Goal: Task Accomplishment & Management: Manage account settings

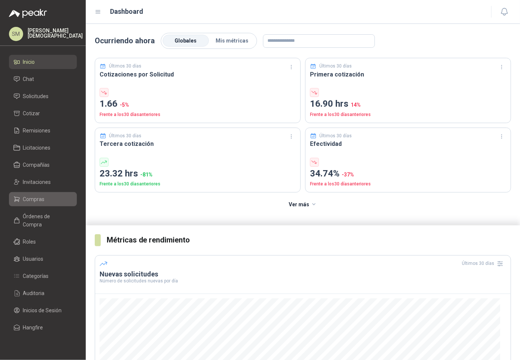
click at [46, 198] on li "Compras" at bounding box center [42, 199] width 59 height 8
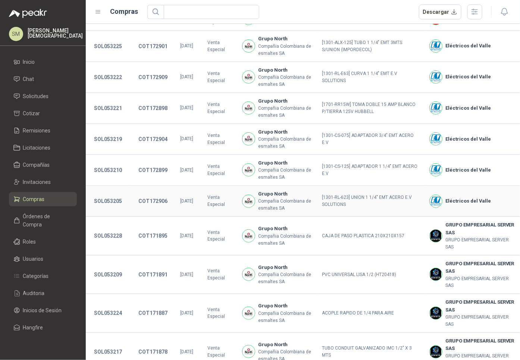
scroll to position [178, 0]
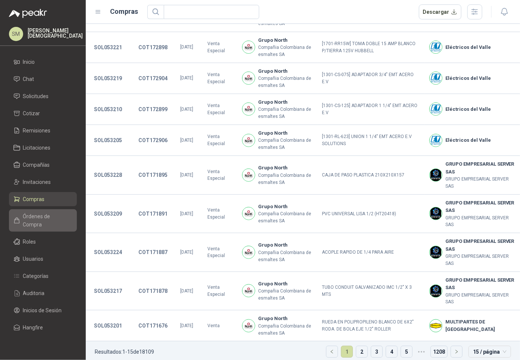
click at [35, 217] on span "Órdenes de Compra" at bounding box center [46, 220] width 47 height 16
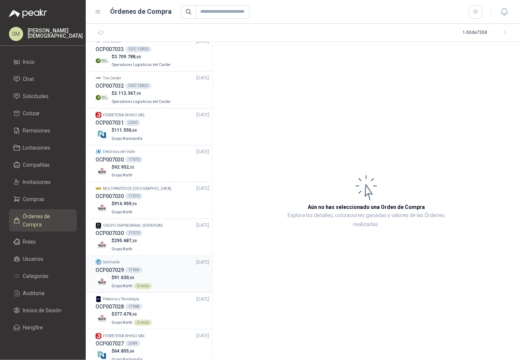
scroll to position [41, 0]
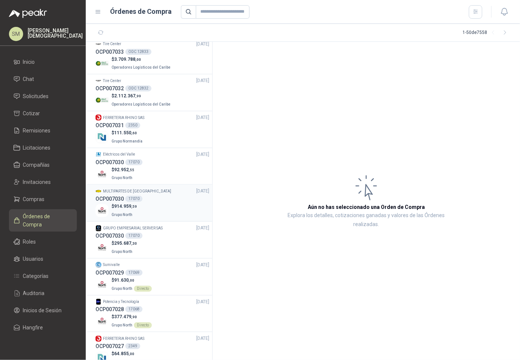
click at [158, 213] on div "$ 914.959 ,59 Grupo North" at bounding box center [152, 210] width 114 height 15
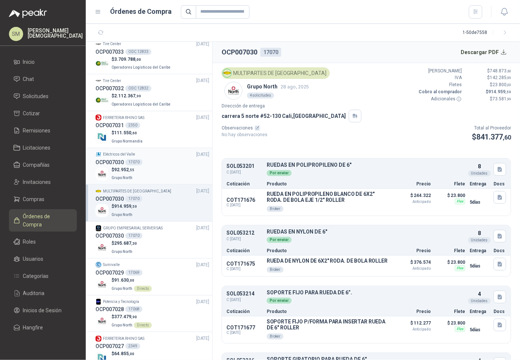
click at [153, 168] on div "$ 92.952 ,55 Grupo North" at bounding box center [152, 173] width 114 height 15
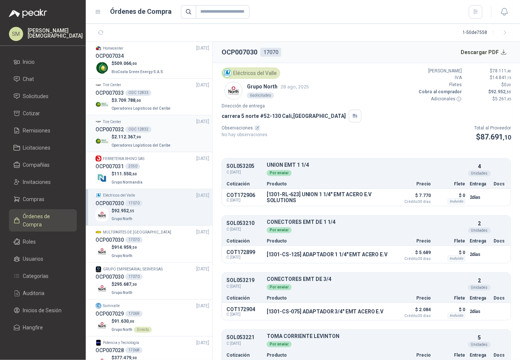
click at [141, 141] on p "Operadores Logísticos del Caribe" at bounding box center [141, 145] width 60 height 8
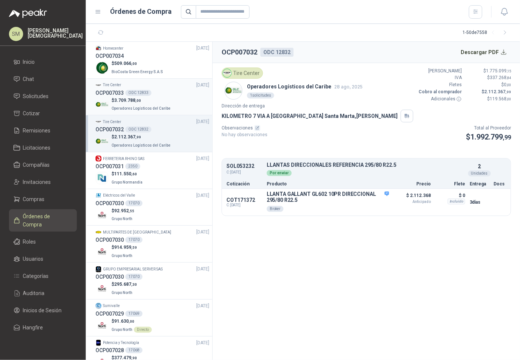
click at [148, 104] on p "Operadores Logísticos del Caribe" at bounding box center [141, 108] width 60 height 8
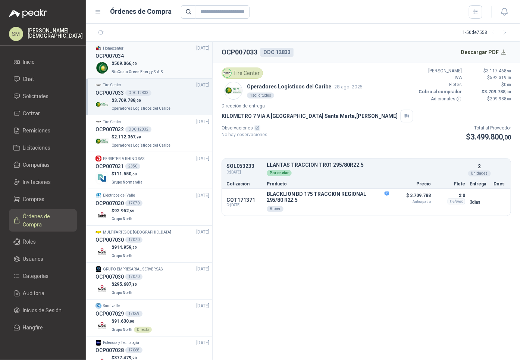
click at [146, 67] on p "BioCosta Green Energy S.A.S" at bounding box center [137, 71] width 53 height 8
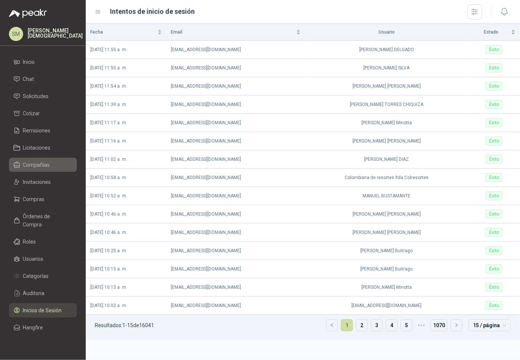
click at [43, 167] on span "Compañías" at bounding box center [36, 165] width 27 height 8
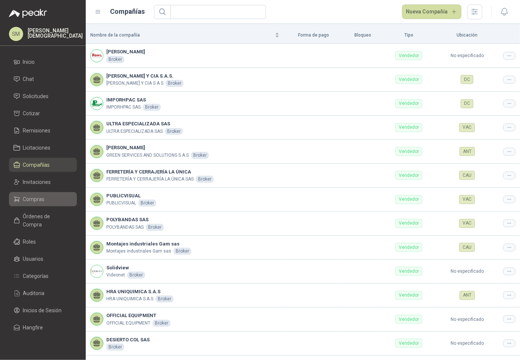
click at [42, 198] on span "Compras" at bounding box center [34, 199] width 22 height 8
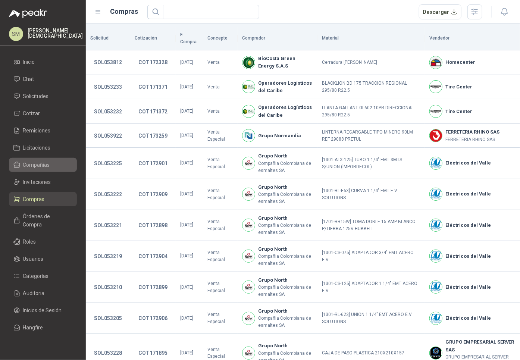
click at [40, 160] on link "Compañías" at bounding box center [43, 165] width 68 height 14
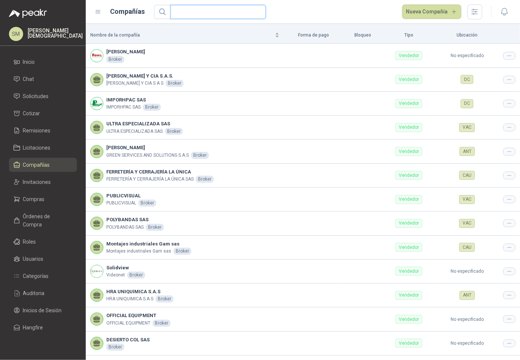
click at [176, 11] on input "text" at bounding box center [215, 11] width 81 height 13
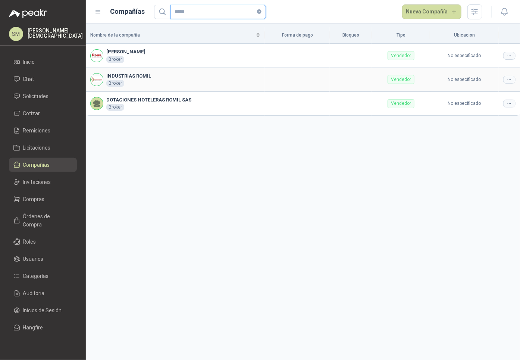
type input "*****"
click at [102, 78] on img at bounding box center [97, 79] width 12 height 12
click at [101, 54] on img at bounding box center [97, 56] width 12 height 12
click at [97, 91] on td "INDUSTRIAS ROMIL Broker" at bounding box center [175, 80] width 179 height 24
click at [96, 62] on div at bounding box center [96, 55] width 13 height 13
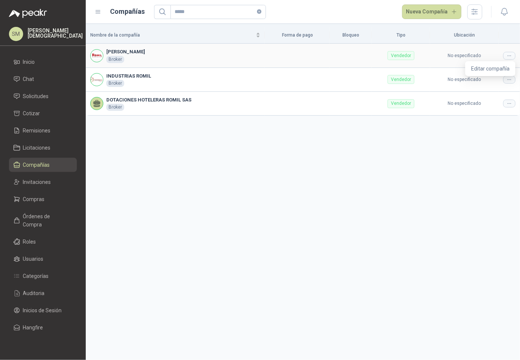
click at [505, 58] on div at bounding box center [509, 56] width 12 height 8
click at [489, 72] on span "Editar compañía" at bounding box center [490, 68] width 38 height 8
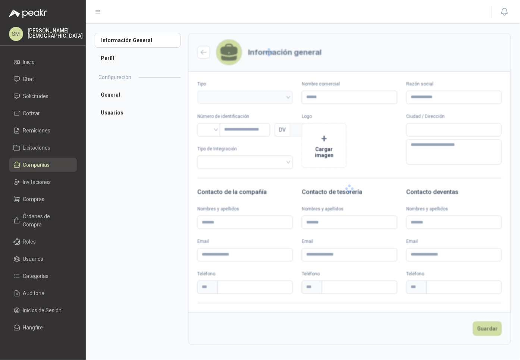
type input "**********"
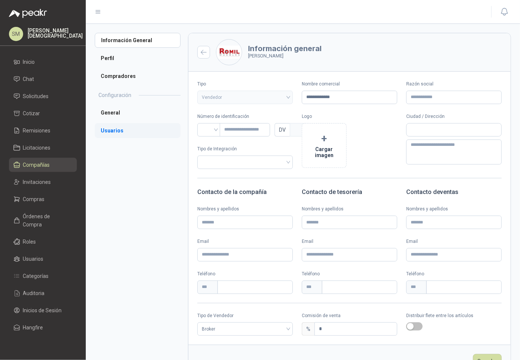
click at [116, 128] on li "Usuarios" at bounding box center [138, 130] width 86 height 15
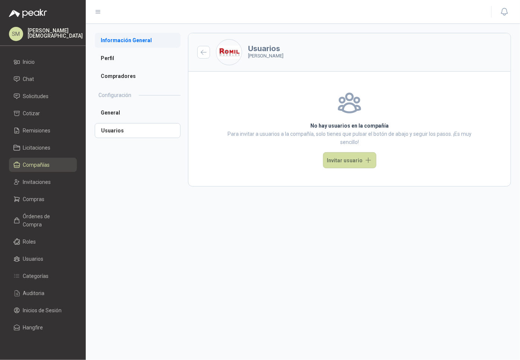
click at [116, 41] on li "Información General" at bounding box center [138, 40] width 86 height 15
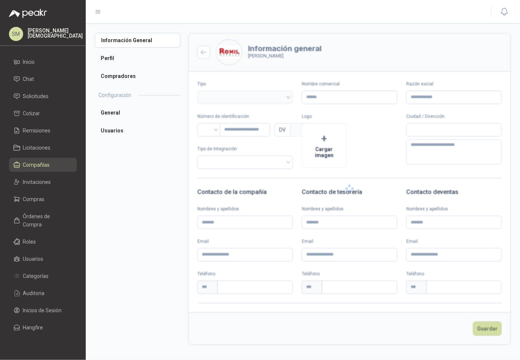
type input "**********"
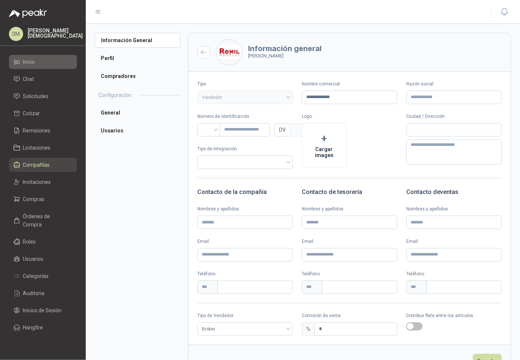
click at [31, 66] on link "Inicio" at bounding box center [43, 62] width 68 height 14
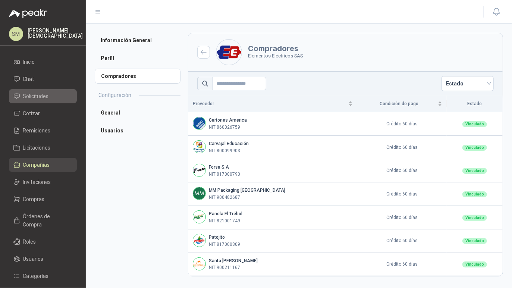
click at [59, 93] on li "Solicitudes" at bounding box center [42, 96] width 59 height 8
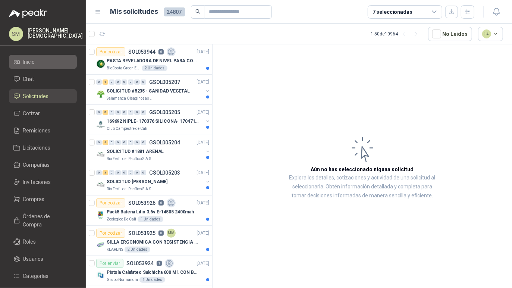
click at [56, 60] on li "Inicio" at bounding box center [42, 62] width 59 height 8
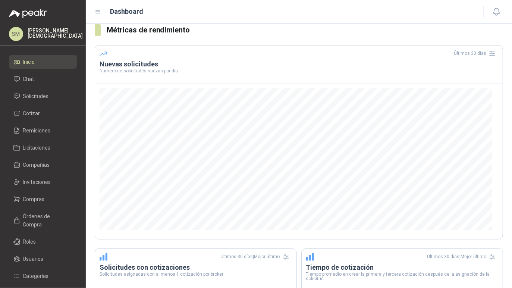
scroll to position [276, 0]
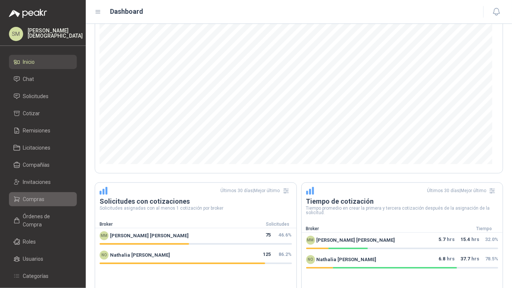
click at [42, 196] on span "Compras" at bounding box center [34, 199] width 22 height 8
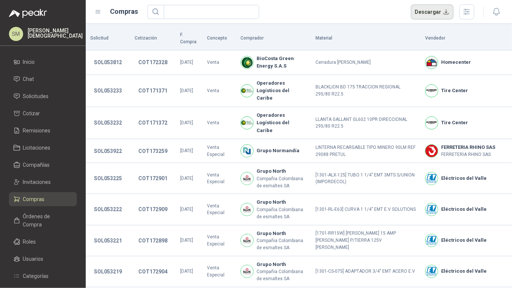
click at [442, 11] on button "Descargar" at bounding box center [432, 11] width 43 height 15
